Goal: Task Accomplishment & Management: Manage account settings

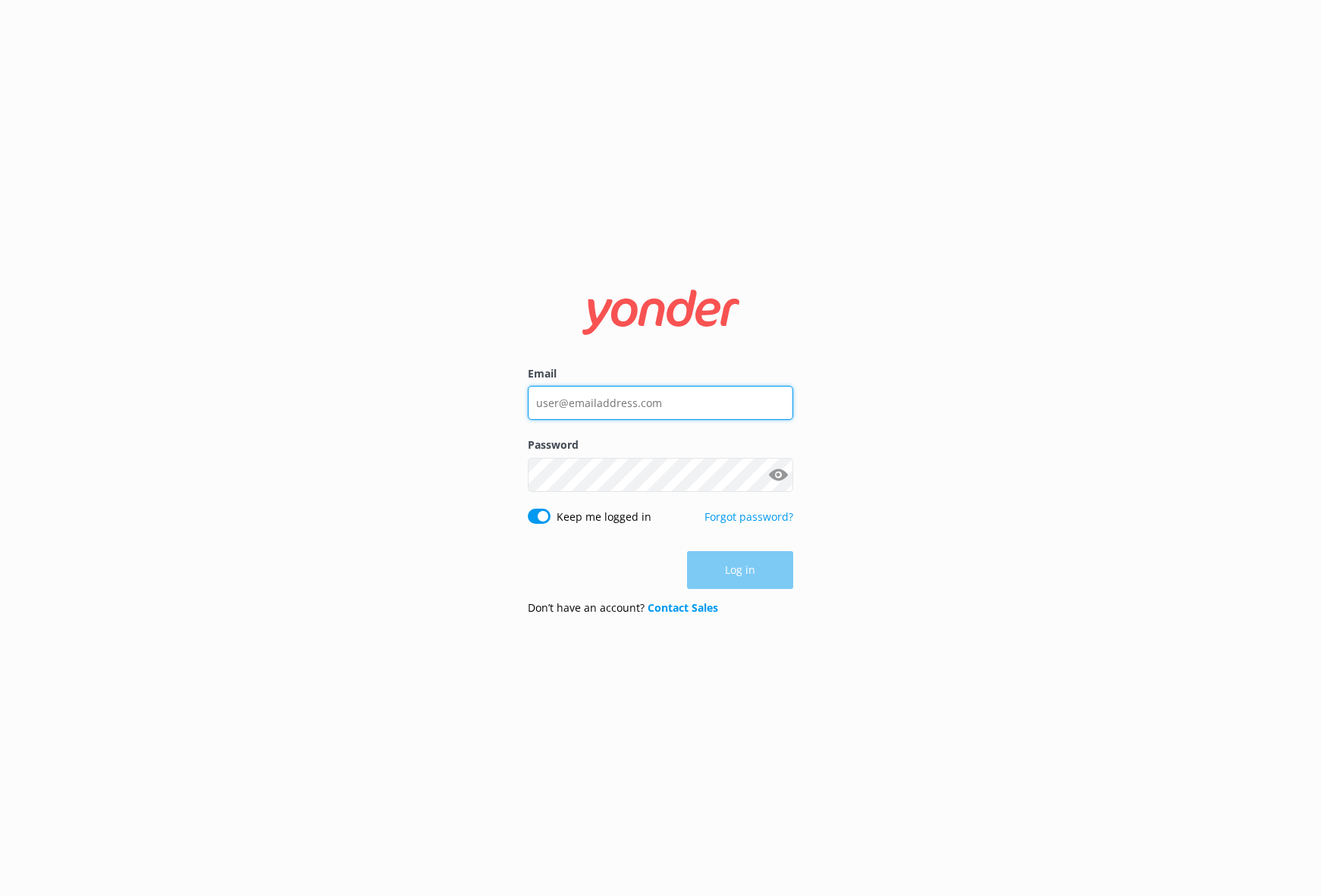
click at [666, 395] on input "Email" at bounding box center [660, 403] width 266 height 34
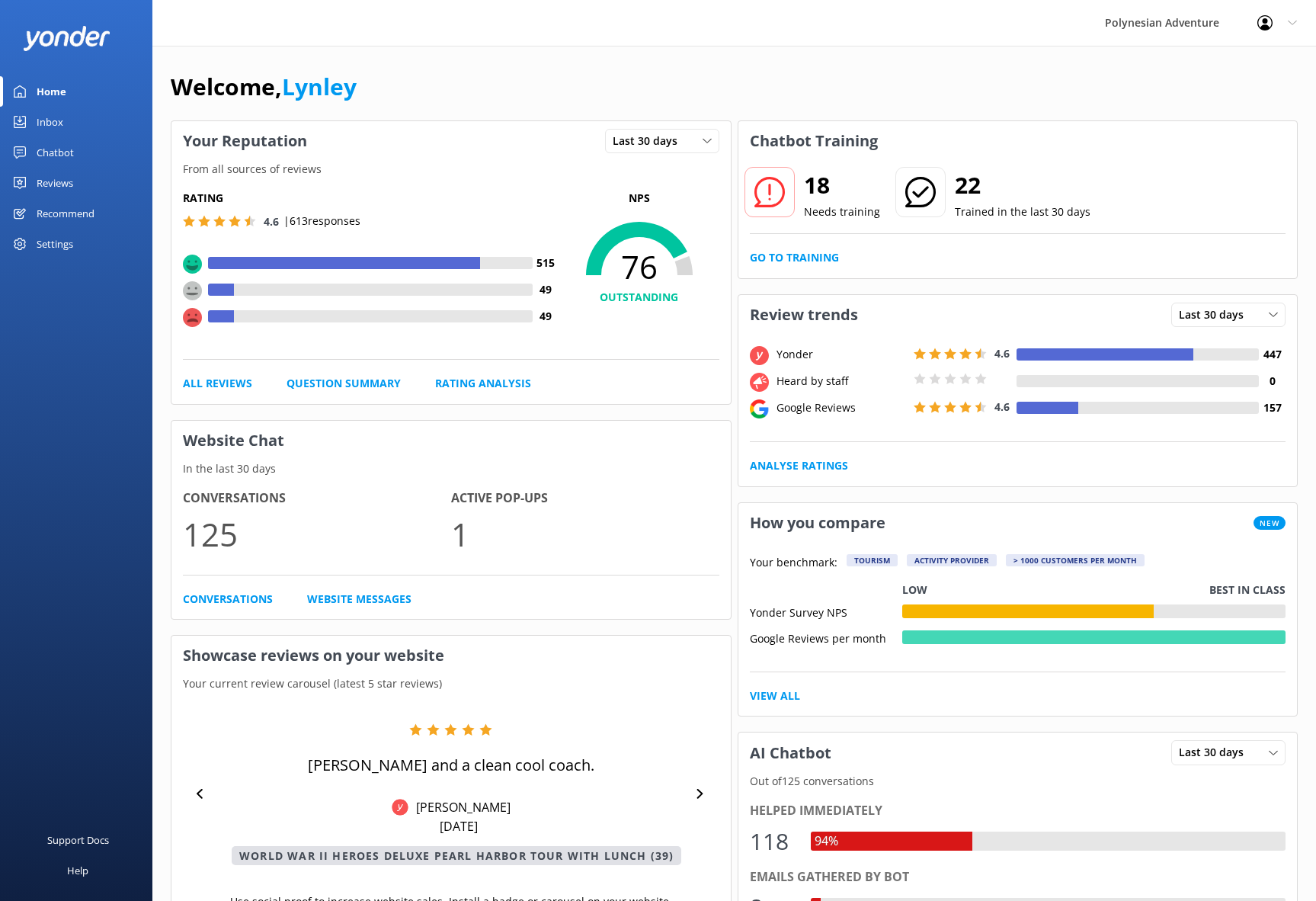
click at [65, 183] on div "Reviews" at bounding box center [54, 183] width 36 height 31
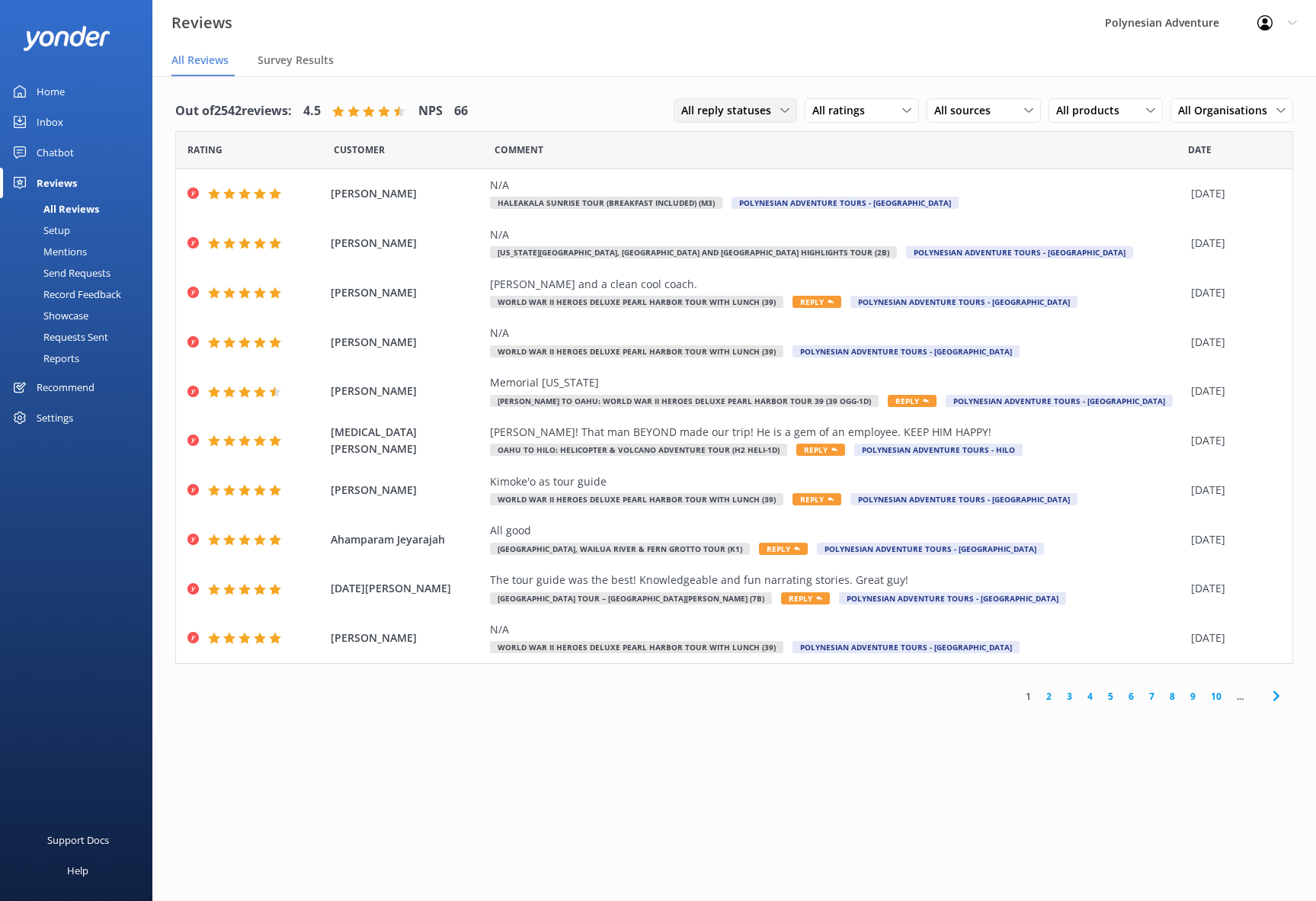
click at [768, 109] on span "All reply statuses" at bounding box center [730, 110] width 99 height 16
click at [867, 105] on span "All ratings" at bounding box center [843, 110] width 62 height 16
click at [988, 109] on span "All sources" at bounding box center [967, 110] width 65 height 16
click at [996, 168] on div "Yonder survey" at bounding box center [992, 173] width 85 height 15
